Goal: Information Seeking & Learning: Learn about a topic

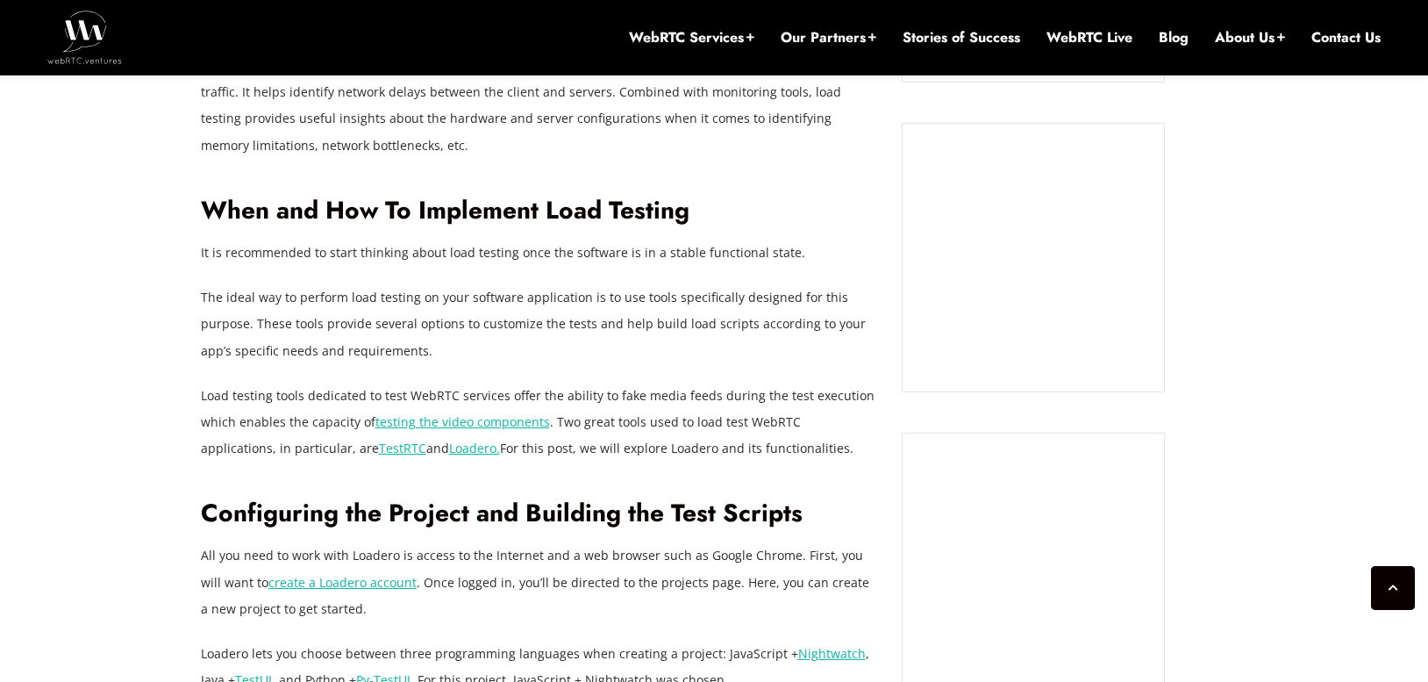
scroll to position [1307, 0]
drag, startPoint x: 453, startPoint y: 253, endPoint x: 631, endPoint y: 254, distance: 178.1
click at [631, 254] on p "It is recommended to start thinking about load testing once the software is in …" at bounding box center [539, 252] width 676 height 26
drag, startPoint x: 332, startPoint y: 303, endPoint x: 646, endPoint y: 311, distance: 313.3
click at [647, 310] on p "The ideal way to perform load testing on your software application is to use to…" at bounding box center [539, 322] width 676 height 79
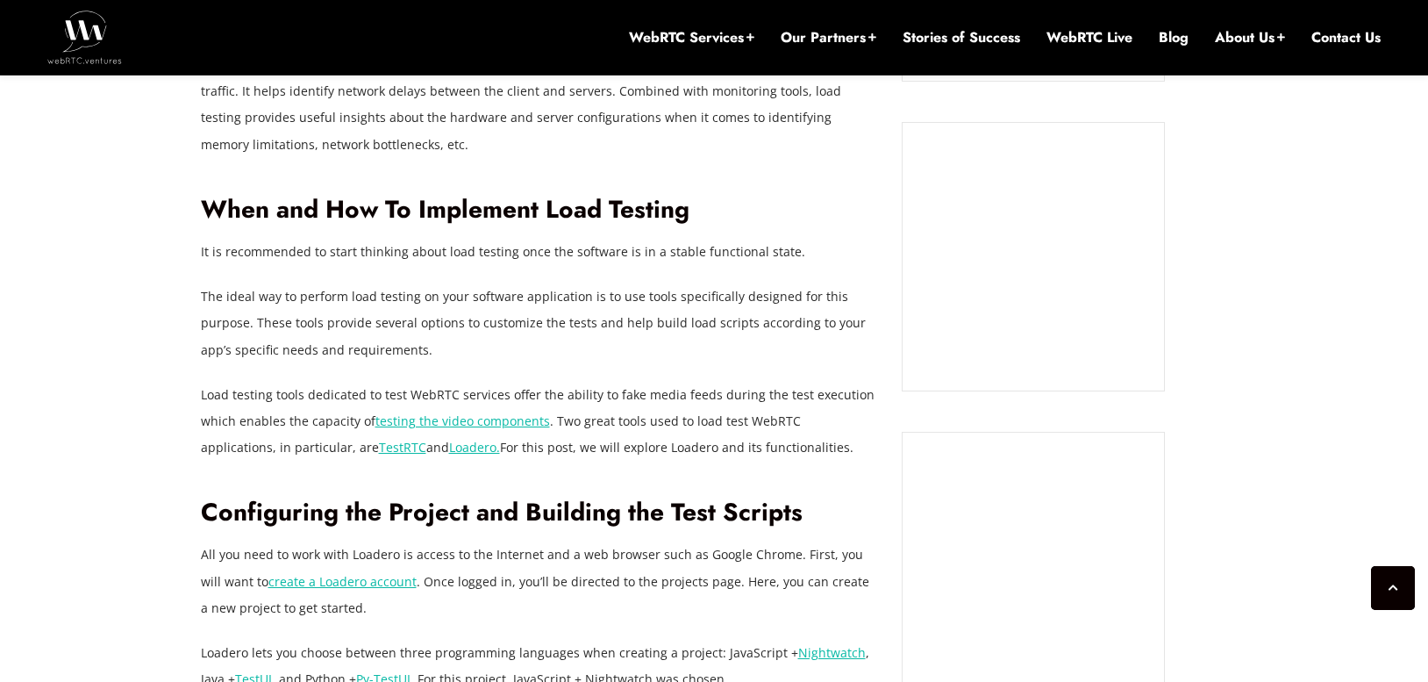
click at [294, 331] on p "The ideal way to perform load testing on your software application is to use to…" at bounding box center [539, 322] width 676 height 79
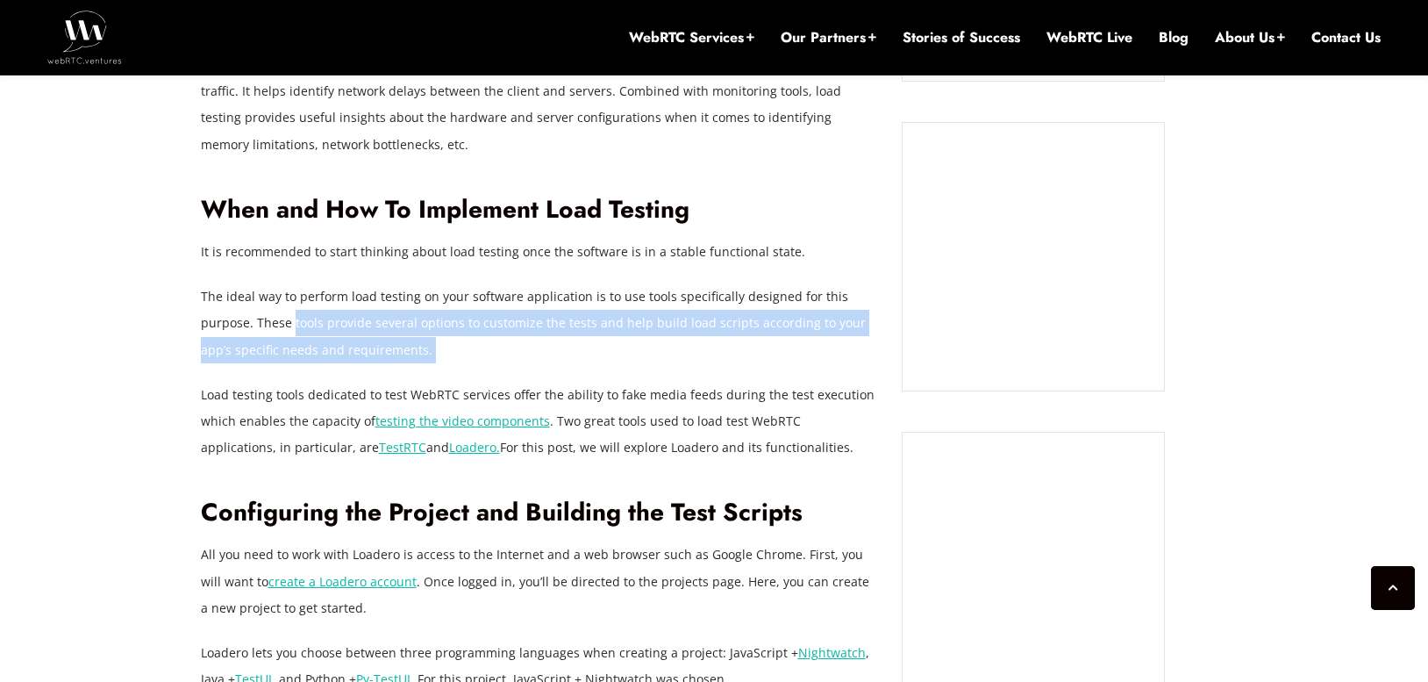
drag, startPoint x: 294, startPoint y: 331, endPoint x: 535, endPoint y: 358, distance: 242.8
click at [535, 358] on p "The ideal way to perform load testing on your software application is to use to…" at bounding box center [539, 322] width 676 height 79
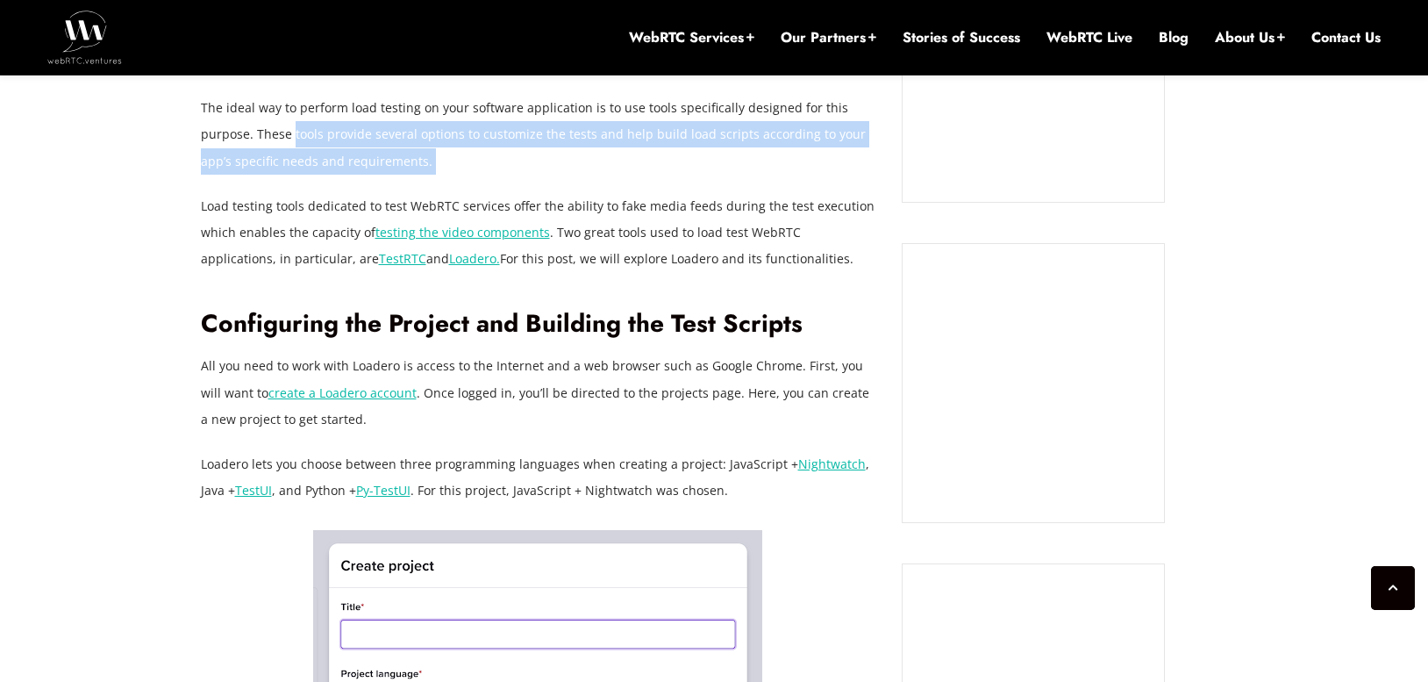
scroll to position [1500, 0]
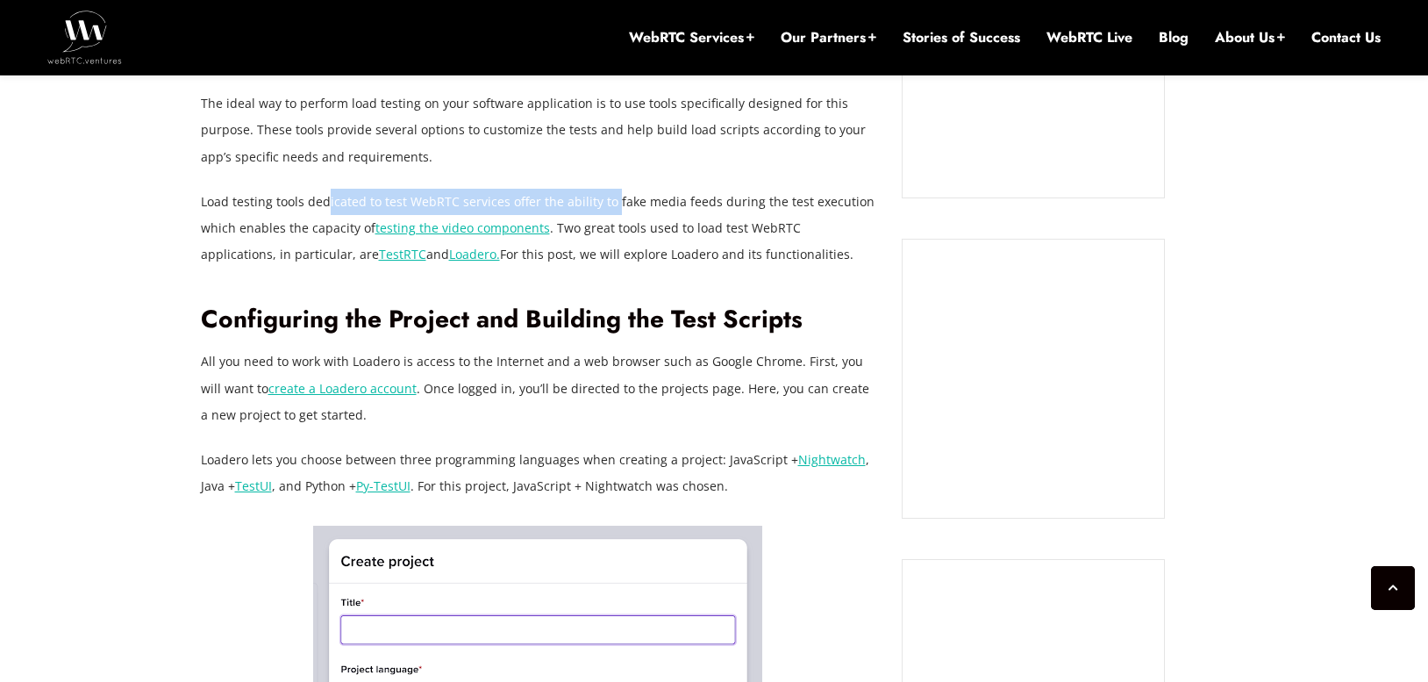
drag, startPoint x: 327, startPoint y: 200, endPoint x: 609, endPoint y: 191, distance: 281.7
click at [609, 191] on p "Load testing tools dedicated to test WebRTC services offer the ability to fake …" at bounding box center [539, 228] width 676 height 79
drag, startPoint x: 565, startPoint y: 225, endPoint x: 843, endPoint y: 249, distance: 279.2
click at [843, 249] on p "Load testing tools dedicated to test WebRTC services offer the ability to fake …" at bounding box center [539, 228] width 676 height 79
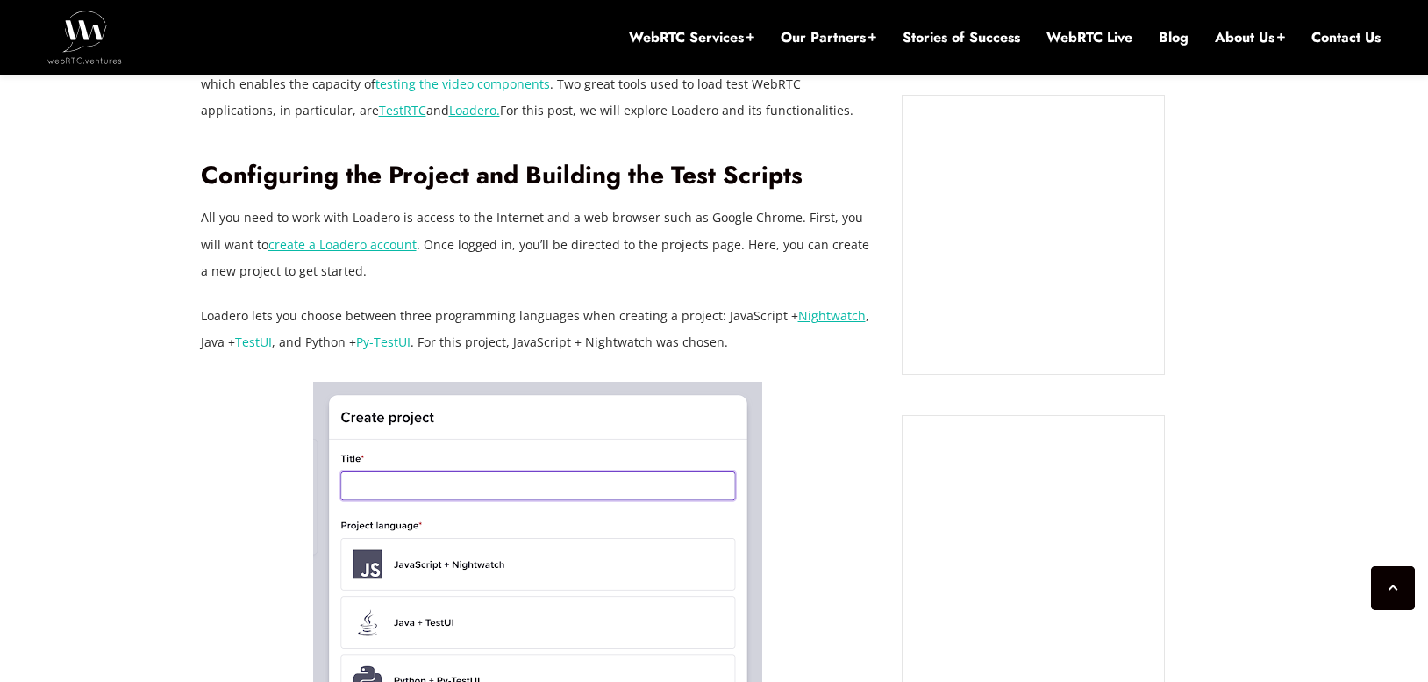
scroll to position [1645, 0]
drag, startPoint x: 284, startPoint y: 225, endPoint x: 513, endPoint y: 210, distance: 229.5
click at [513, 210] on p "All you need to work with Loadero is access to the Internet and a web browser s…" at bounding box center [539, 243] width 676 height 79
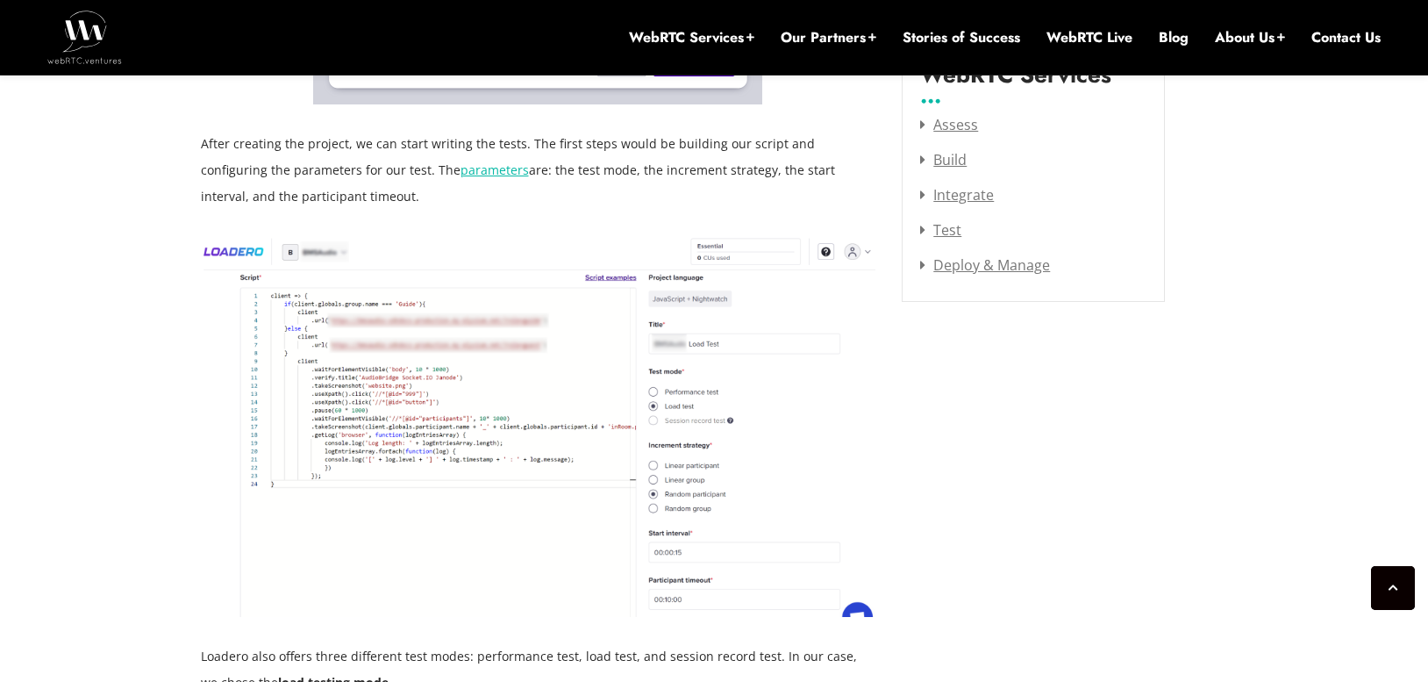
scroll to position [2358, 0]
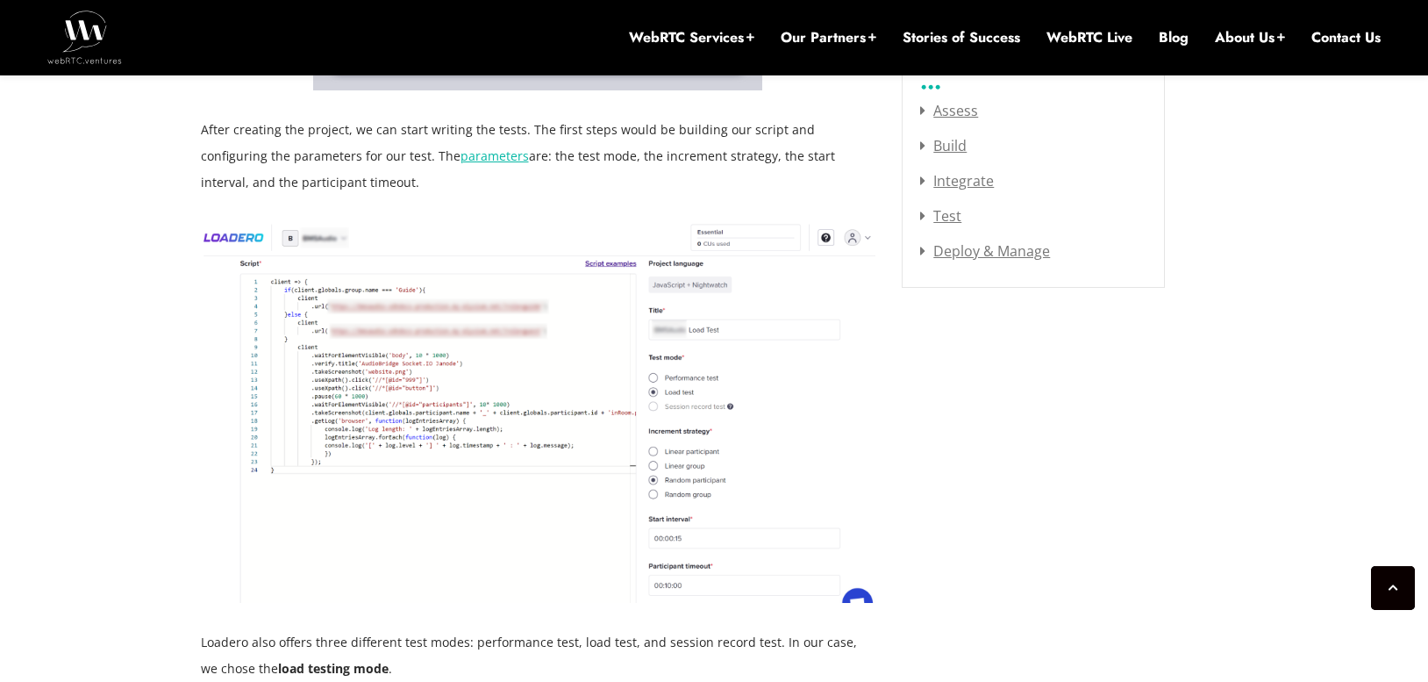
click at [319, 271] on img at bounding box center [539, 412] width 676 height 381
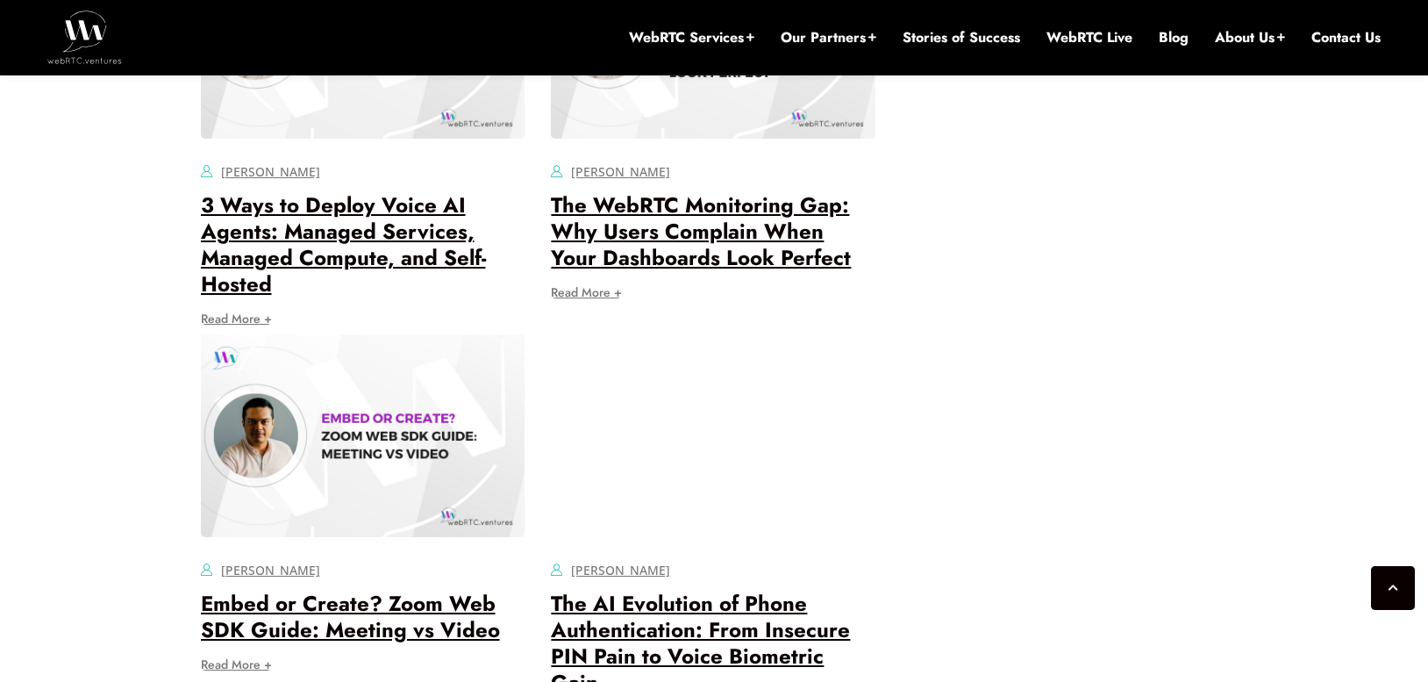
scroll to position [9328, 0]
